Goal: Information Seeking & Learning: Learn about a topic

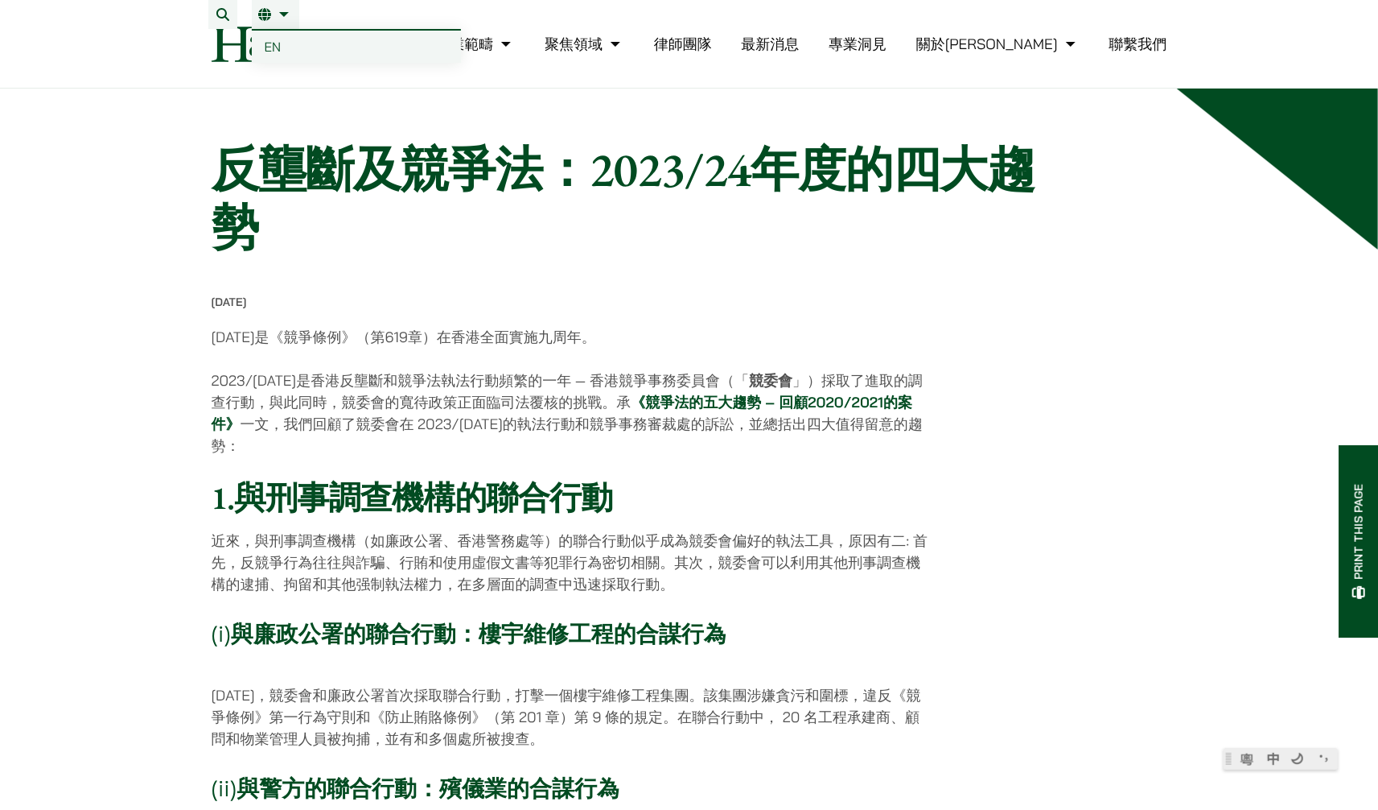
click at [279, 43] on span "EN" at bounding box center [273, 47] width 17 height 16
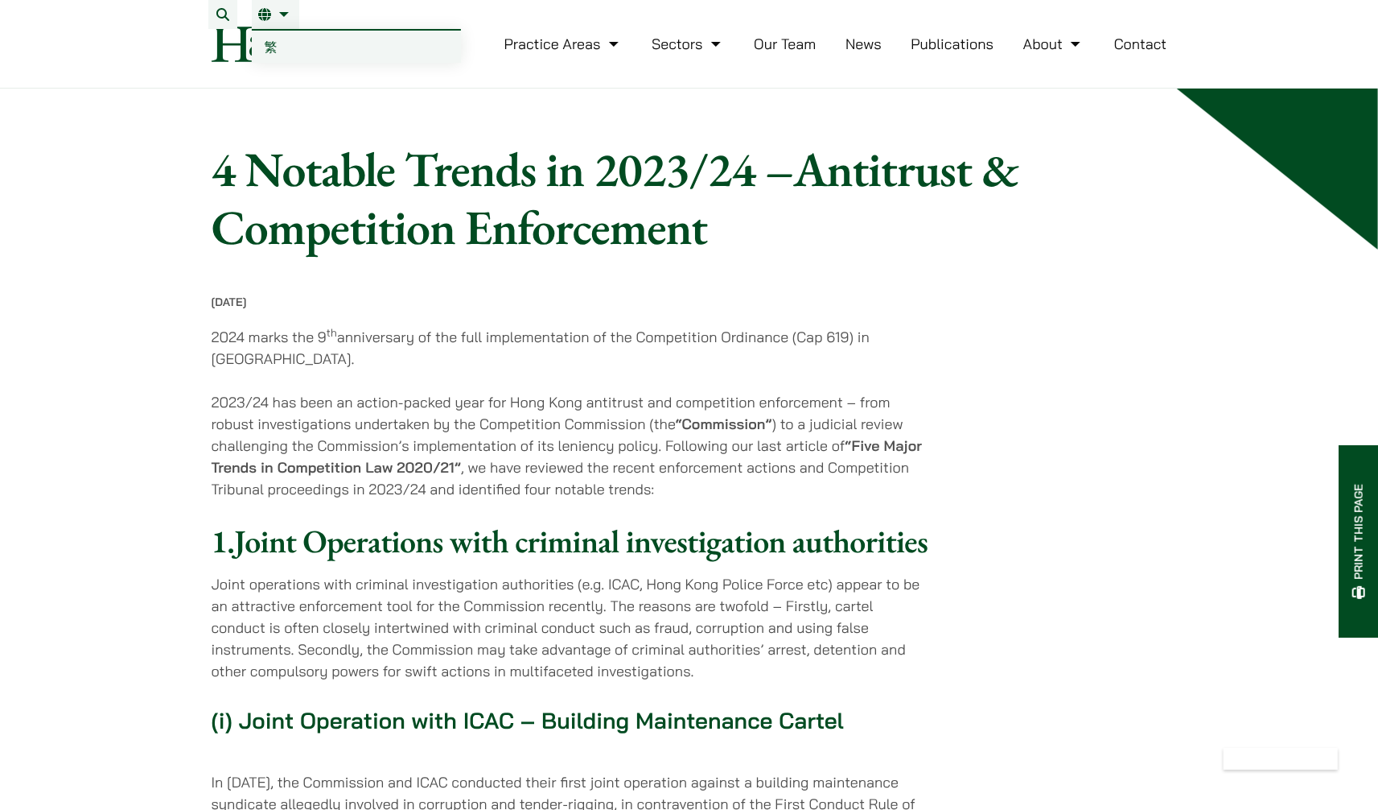
click at [291, 18] on link "EN" at bounding box center [275, 14] width 35 height 13
click at [278, 46] on link "繁" at bounding box center [356, 47] width 209 height 32
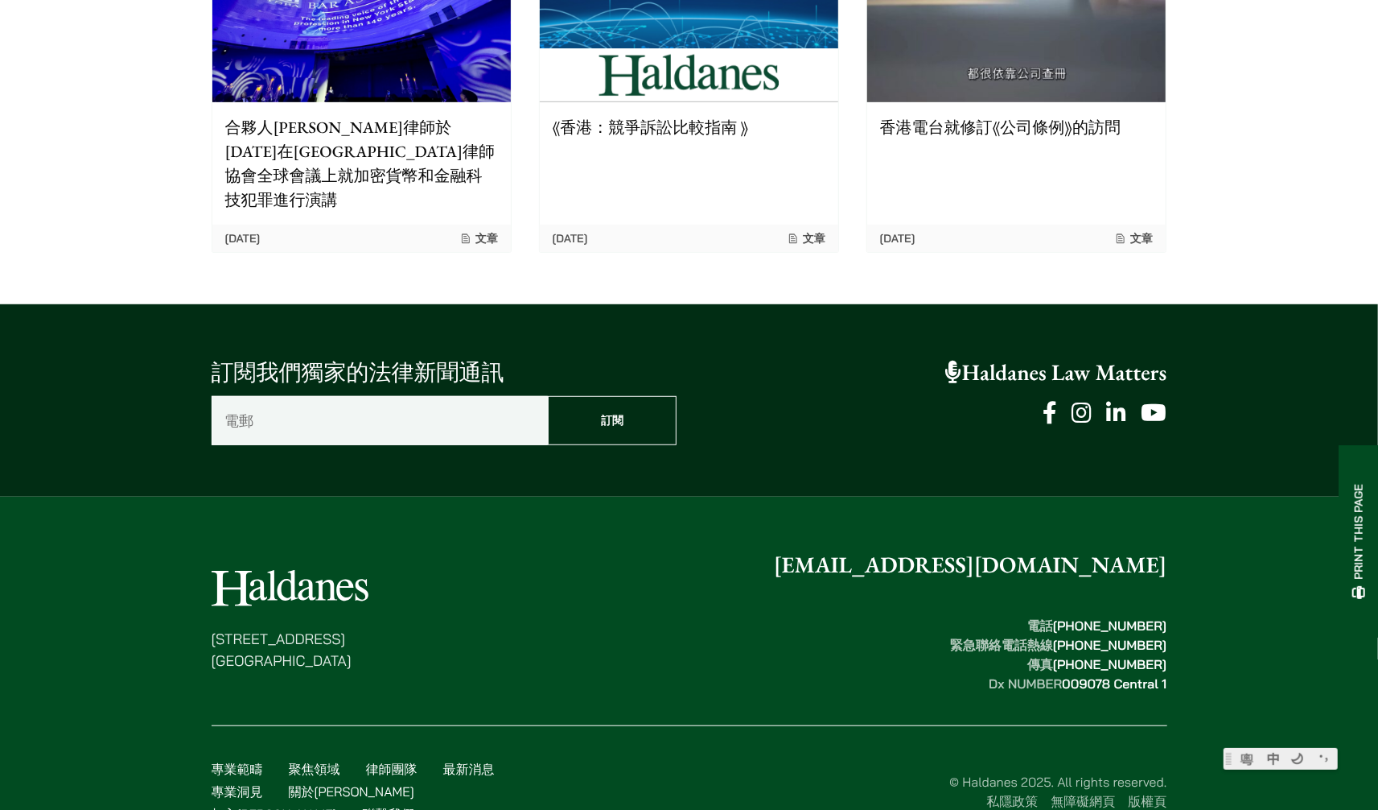
scroll to position [4703, 0]
